Goal: Transaction & Acquisition: Book appointment/travel/reservation

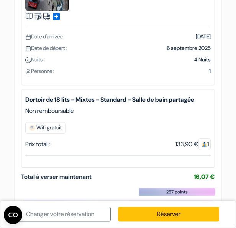
scroll to position [100, 0]
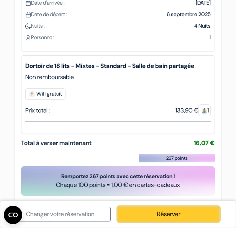
click at [153, 213] on link "Réserver" at bounding box center [168, 214] width 101 height 15
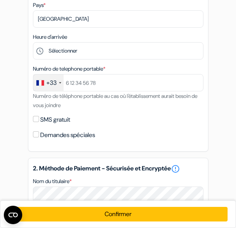
scroll to position [158, 0]
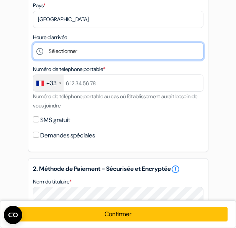
click at [119, 52] on select "Sélectionner 1:00 2:00 3:00 4:00 5:00 6:00 7:00 8:00 9:00 10:00 11:00 12:00 13:…" at bounding box center [118, 51] width 171 height 17
click at [112, 53] on select "Sélectionner 1:00 2:00 3:00 4:00 5:00 6:00 7:00 8:00 9:00 10:00 11:00 12:00 13:…" at bounding box center [118, 51] width 171 height 17
select select "4"
click at [33, 44] on select "Sélectionner 1:00 2:00 3:00 4:00 5:00 6:00 7:00 8:00 9:00 10:00 11:00 12:00 13:…" at bounding box center [118, 51] width 171 height 17
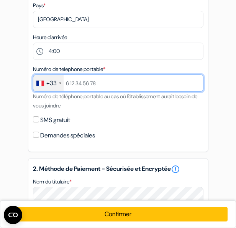
click at [103, 88] on input "text" at bounding box center [118, 82] width 171 height 17
type input "0650599746"
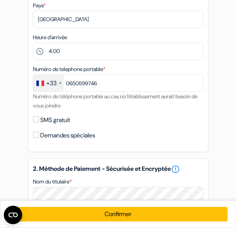
click at [137, 117] on div "SMS gratuit" at bounding box center [118, 120] width 171 height 11
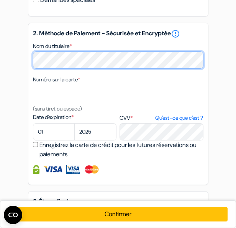
scroll to position [292, 0]
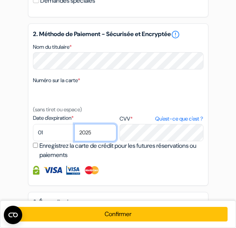
click at [90, 132] on select "2025 2026 2027 2028 2029 2030 2031 2032 2033 2034 2035 2036 2037 2038 2039 2040…" at bounding box center [95, 132] width 42 height 17
select select "2030"
click at [74, 125] on select "2025 2026 2027 2028 2029 2030 2031 2032 2033 2034 2035 2036 2037 2038 2039 2040…" at bounding box center [95, 132] width 42 height 17
click at [127, 117] on label "CVV * Qu'est-ce que c'est ?" at bounding box center [162, 119] width 84 height 8
click at [0, 0] on textarea "Nom du titulaire *" at bounding box center [0, 0] width 0 height 0
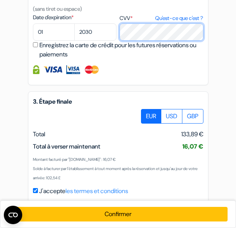
scroll to position [409, 0]
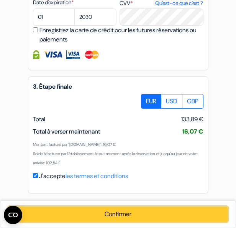
click at [135, 212] on button "Confirmer Loading..." at bounding box center [117, 214] width 219 height 15
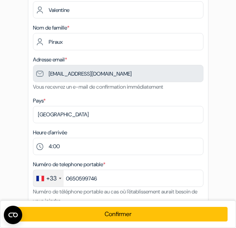
scroll to position [0, 0]
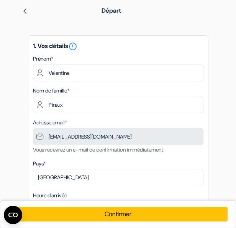
click at [28, 8] on img at bounding box center [25, 11] width 6 height 6
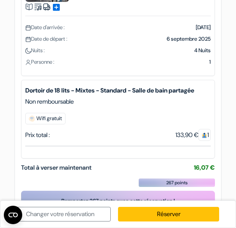
scroll to position [100, 0]
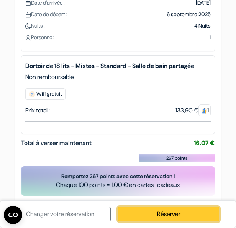
click at [145, 212] on link "Réserver" at bounding box center [168, 214] width 101 height 15
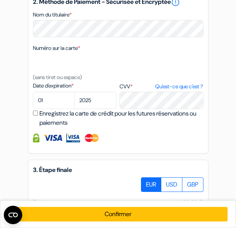
scroll to position [325, 0]
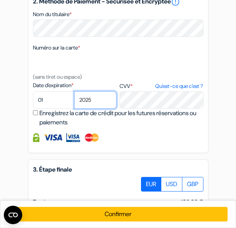
click at [90, 103] on select "2025 2026 2027 2028 2029 2030 2031 2032 2033 2034 2035 2036 2037 2038 2039 2040…" at bounding box center [95, 99] width 42 height 17
select select "2030"
click at [74, 93] on select "2025 2026 2027 2028 2029 2030 2031 2032 2033 2034 2035 2036 2037 2038 2039 2040…" at bounding box center [95, 99] width 42 height 17
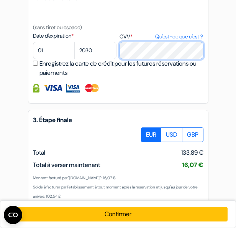
scroll to position [409, 0]
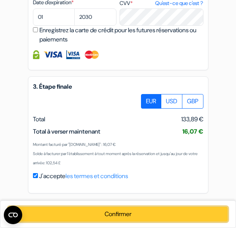
click at [125, 214] on button "Confirmer Loading..." at bounding box center [117, 214] width 219 height 15
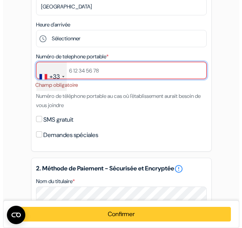
scroll to position [128, 0]
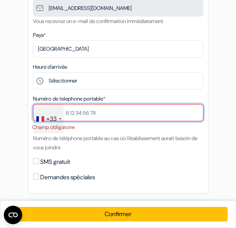
click at [87, 117] on input "text" at bounding box center [118, 112] width 171 height 17
type input "0650599746"
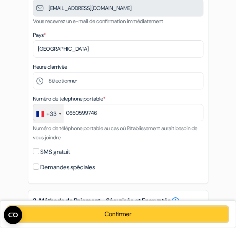
click at [129, 211] on button "Confirmer Loading..." at bounding box center [117, 214] width 219 height 15
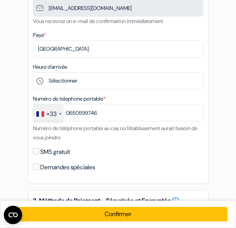
scroll to position [0, 0]
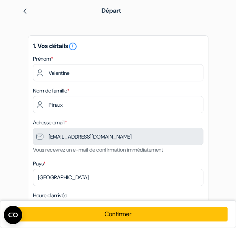
click at [28, 11] on div at bounding box center [55, 10] width 67 height 9
click at [26, 11] on img at bounding box center [25, 11] width 6 height 6
